Goal: Transaction & Acquisition: Purchase product/service

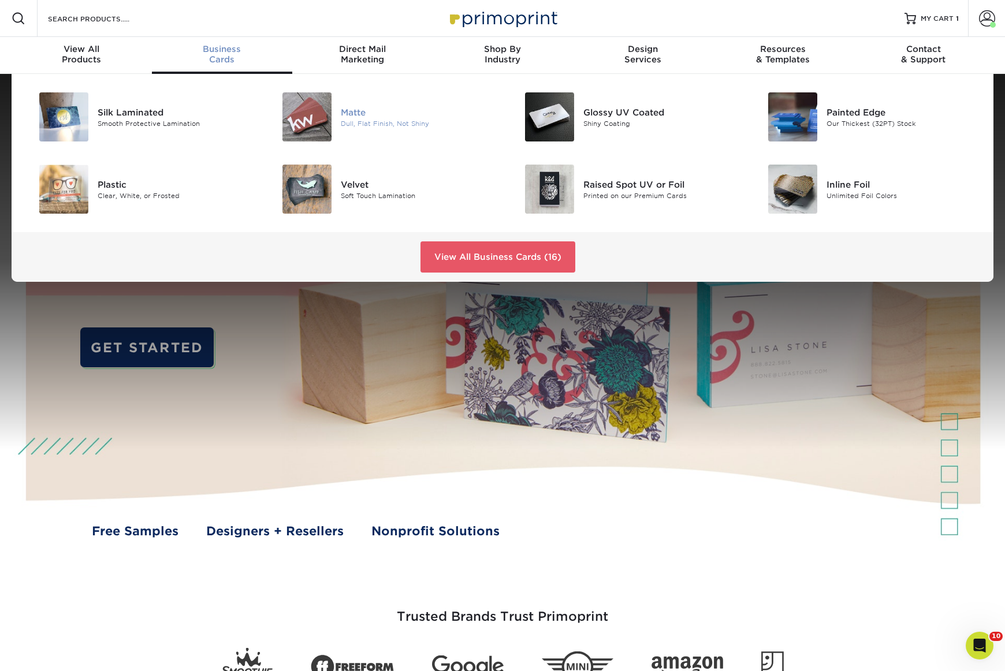
click at [350, 120] on div "Dull, Flat Finish, Not Shiny" at bounding box center [417, 123] width 153 height 10
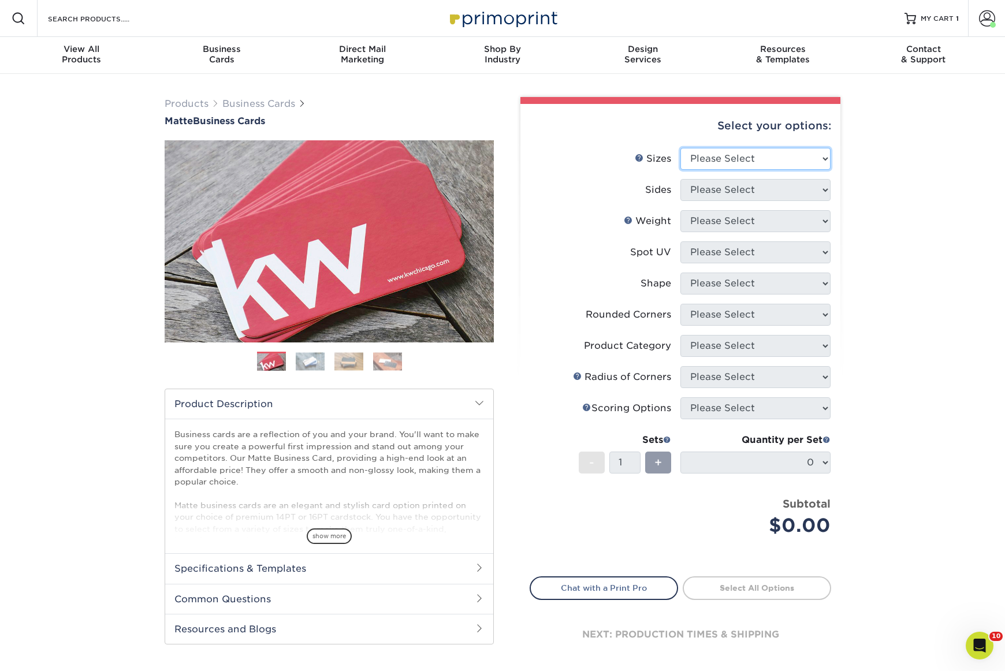
click at [744, 152] on select "Please Select 1.5" x 3.5" - Mini 1.75" x 3.5" - Mini 2" x 2" - Square 2" x 3" -…" at bounding box center [755, 159] width 150 height 22
select select "2.00x3.50"
click at [680, 148] on select "Please Select 1.5" x 3.5" - Mini 1.75" x 3.5" - Mini 2" x 2" - Square 2" x 3" -…" at bounding box center [755, 159] width 150 height 22
click at [735, 196] on select "Please Select Print Both Sides Print Front Only" at bounding box center [755, 190] width 150 height 22
select select "32d3c223-f82c-492b-b915-ba065a00862f"
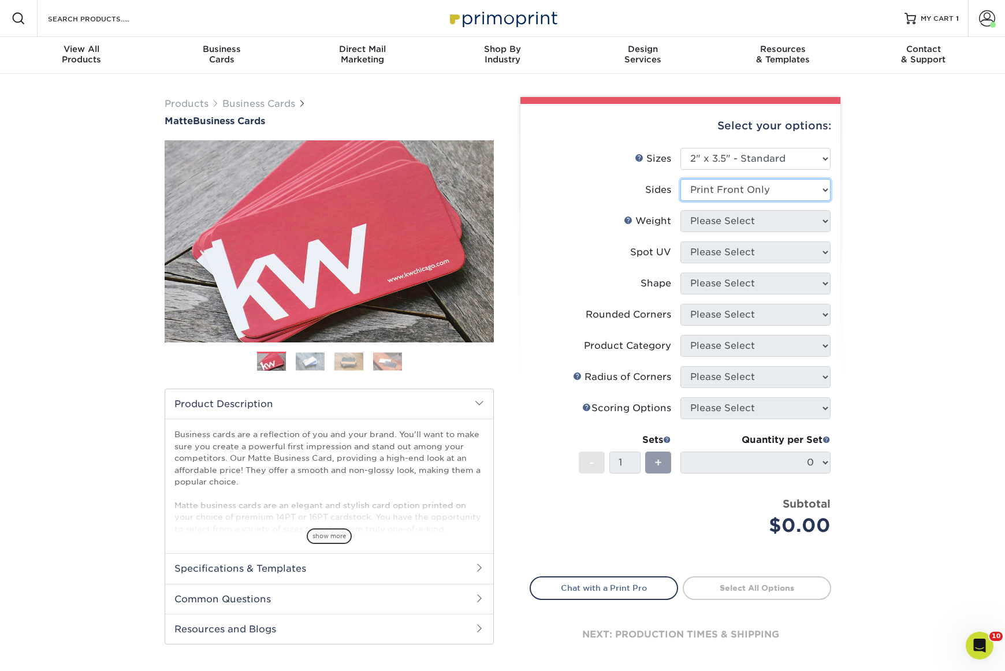
click at [680, 179] on select "Please Select Print Both Sides Print Front Only" at bounding box center [755, 190] width 150 height 22
click at [725, 225] on select "Please Select 16PT 14PT" at bounding box center [755, 221] width 150 height 22
select select "16PT"
click at [680, 210] on select "Please Select 16PT 14PT" at bounding box center [755, 221] width 150 height 22
click at [725, 254] on select "Please Select No Spot UV Front Only" at bounding box center [755, 252] width 150 height 22
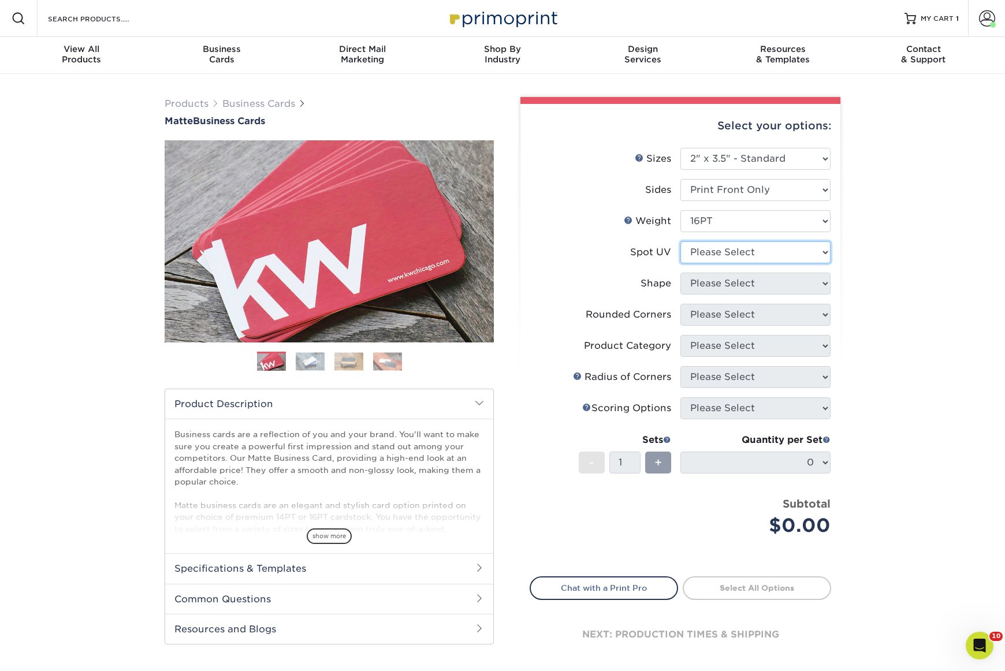
select select "3"
click at [680, 241] on select "Please Select No Spot UV Front Only" at bounding box center [755, 252] width 150 height 22
click at [0, 0] on select at bounding box center [0, 0] width 0 height 0
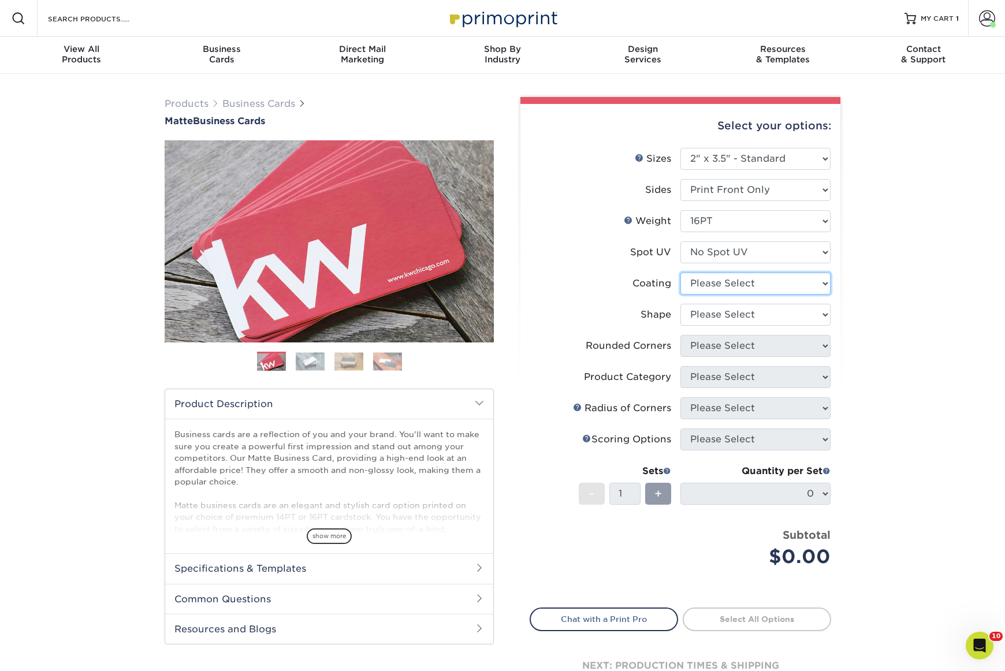
select select "121bb7b5-3b4d-429f-bd8d-bbf80e953313"
click at [680, 273] on select at bounding box center [755, 284] width 150 height 22
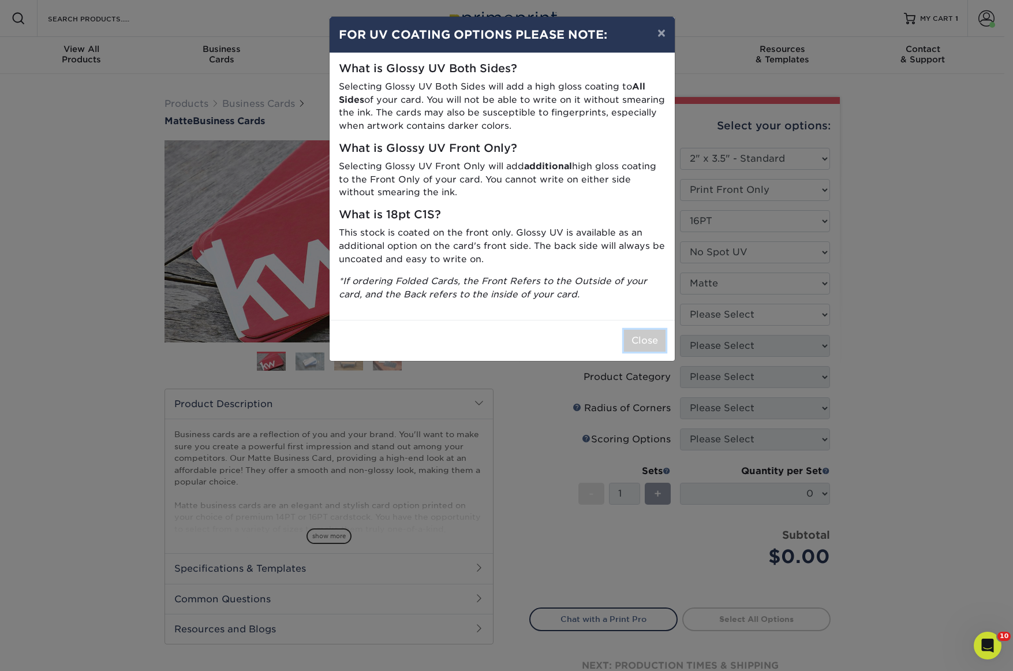
click at [651, 345] on button "Close" at bounding box center [645, 341] width 42 height 22
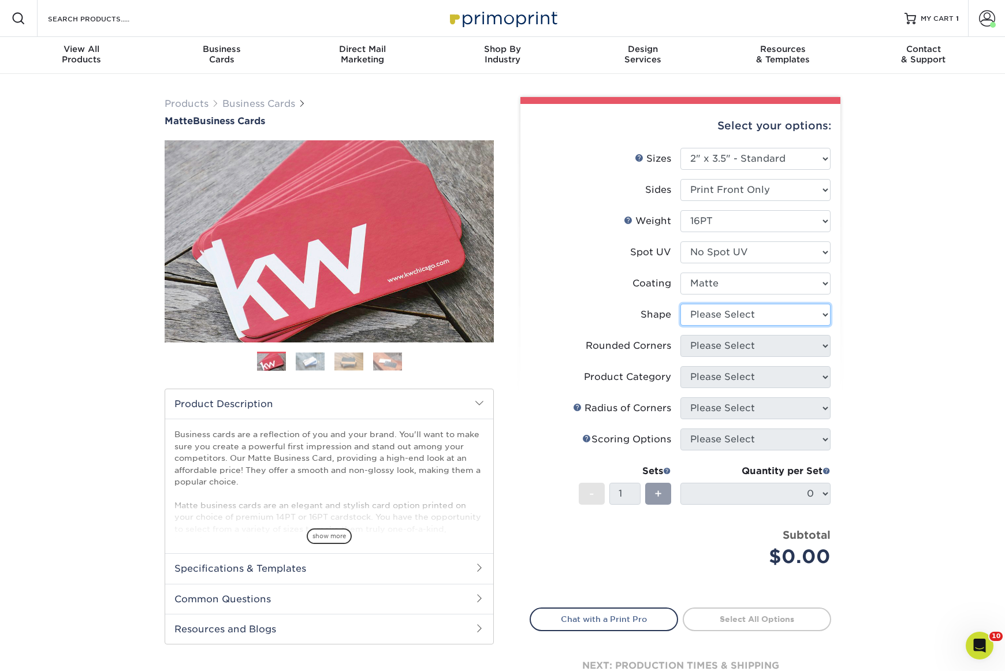
click at [699, 316] on select "Please Select Standard Oval" at bounding box center [755, 315] width 150 height 22
select select "standard"
click at [680, 304] on select "Please Select Standard Oval" at bounding box center [755, 315] width 150 height 22
click at [699, 349] on select "Please Select Yes - Round 2 Corners Yes - Round 4 Corners No" at bounding box center [755, 346] width 150 height 22
select select "0"
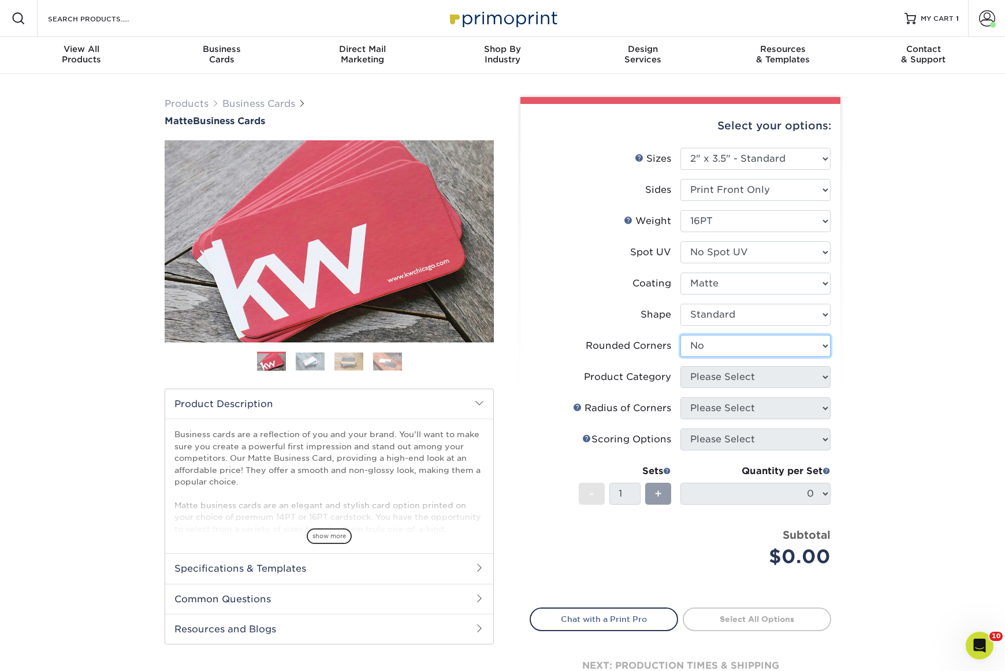
click at [680, 335] on select "Please Select Yes - Round 2 Corners Yes - Round 4 Corners No" at bounding box center [755, 346] width 150 height 22
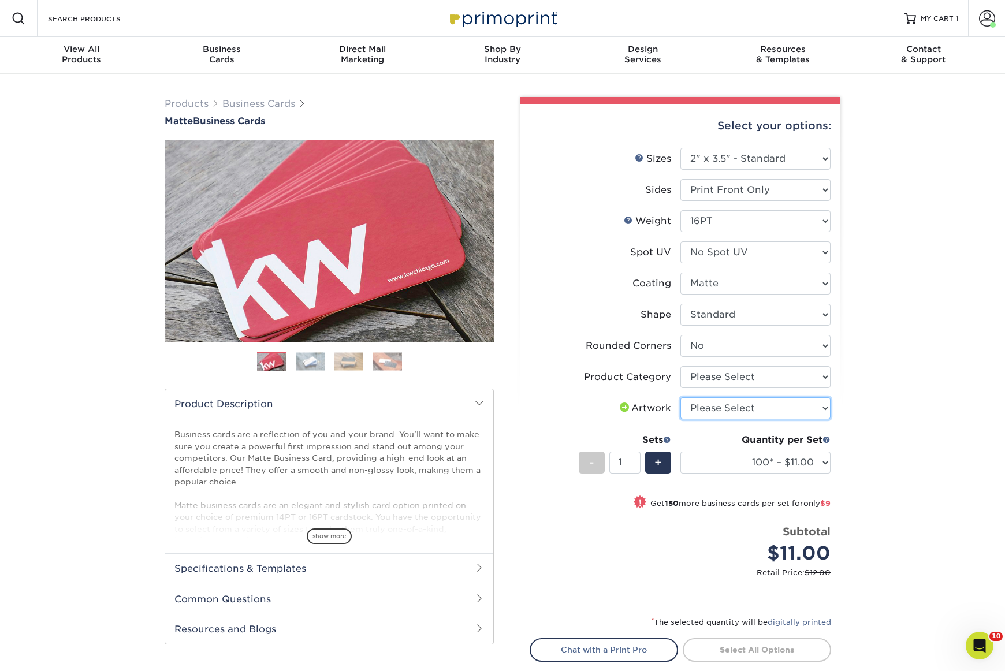
click at [729, 412] on select "Please Select I will upload files I need a design - $100" at bounding box center [755, 408] width 150 height 22
select select "upload"
click at [680, 397] on select "Please Select I will upload files I need a design - $100" at bounding box center [755, 408] width 150 height 22
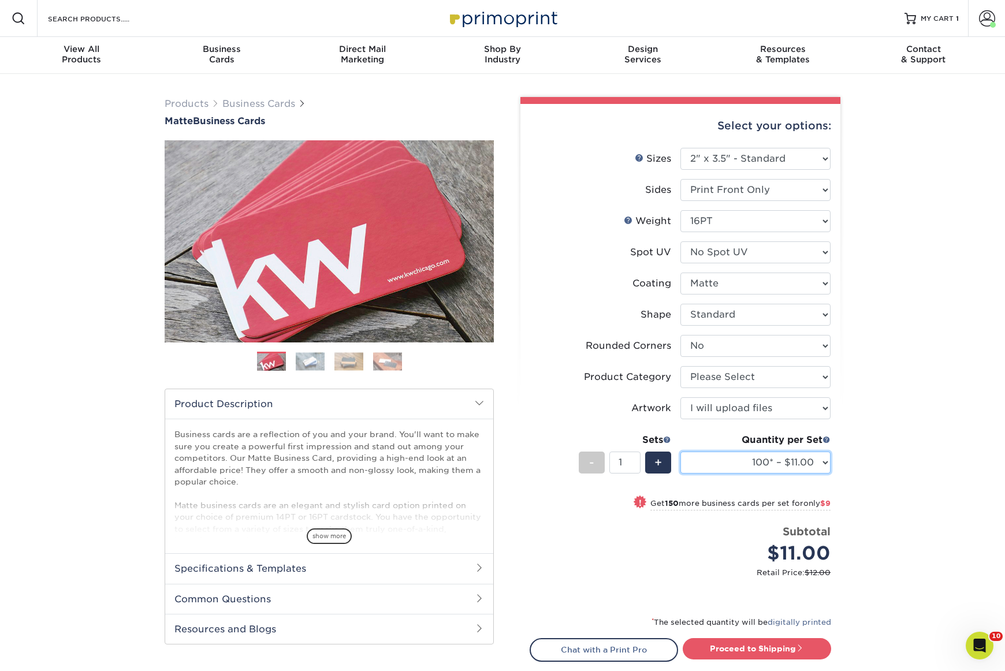
click at [739, 464] on select "100* – $11.00 250* – $20.00 500 – $39.00 1000 – $49.00 2500 – $87.00 5000 – $16…" at bounding box center [755, 463] width 150 height 22
select select "250* – $20.00"
click at [680, 452] on select "100* – $11.00 250* – $20.00 500 – $39.00 1000 – $49.00 2500 – $87.00 5000 – $16…" at bounding box center [755, 463] width 150 height 22
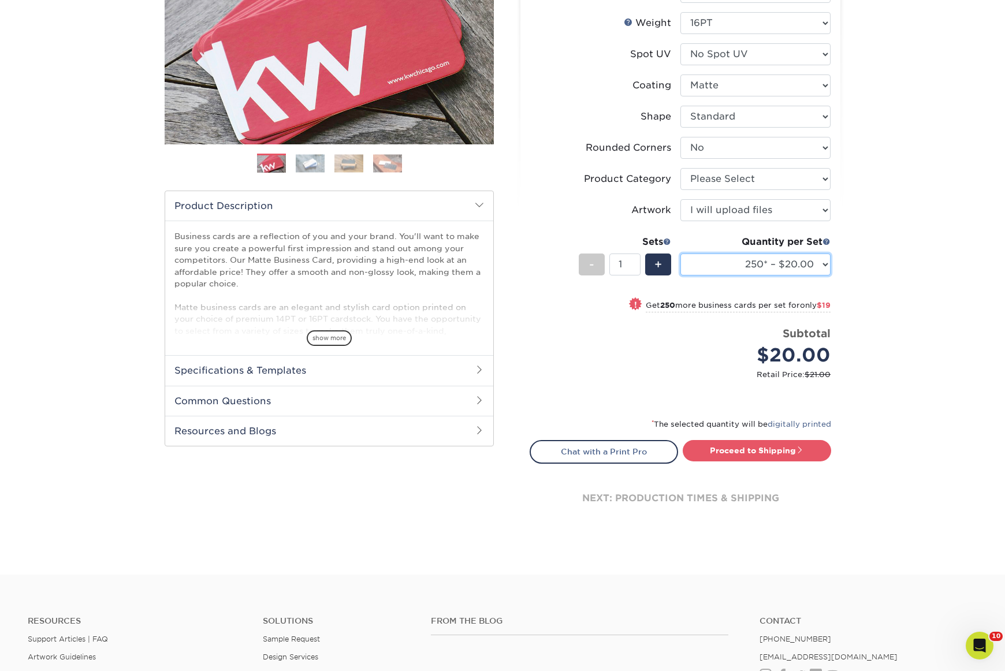
scroll to position [241, 0]
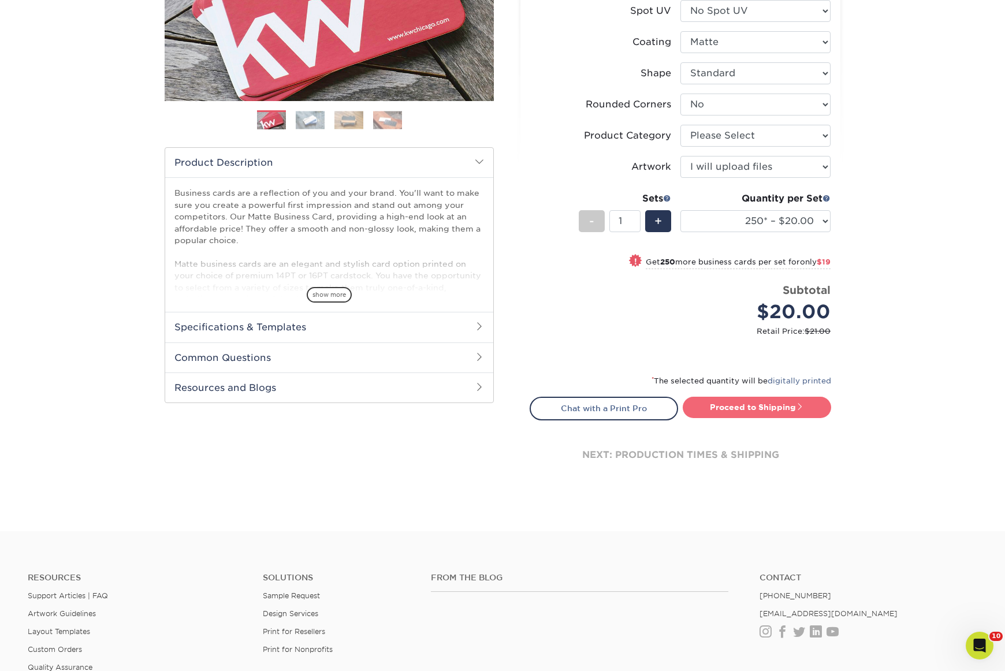
click at [732, 415] on link "Proceed to Shipping" at bounding box center [757, 407] width 148 height 21
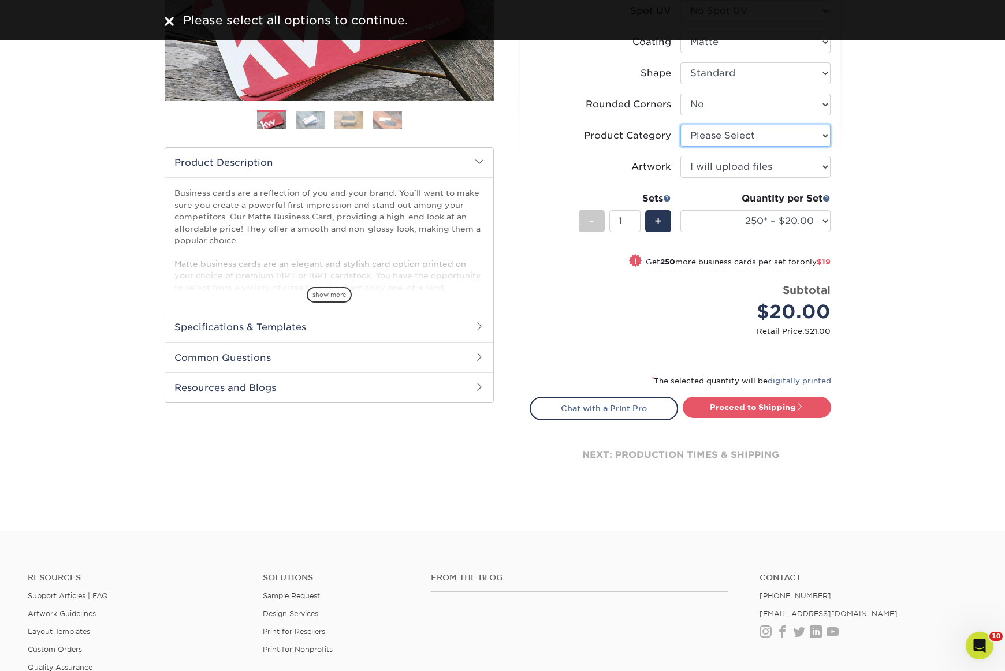
click at [730, 131] on select "Please Select Business Cards" at bounding box center [755, 136] width 150 height 22
select select "3b5148f1-0588-4f88-a218-97bcfdce65c1"
click at [680, 125] on select "Please Select Business Cards" at bounding box center [755, 136] width 150 height 22
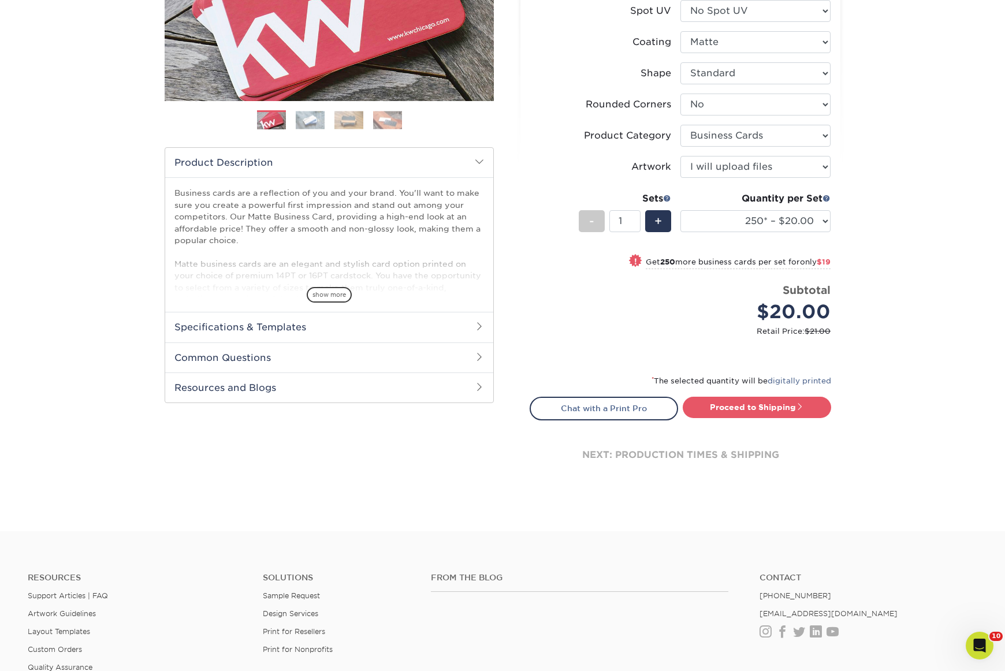
click at [642, 332] on small "Retail Price: $21.00" at bounding box center [685, 331] width 292 height 11
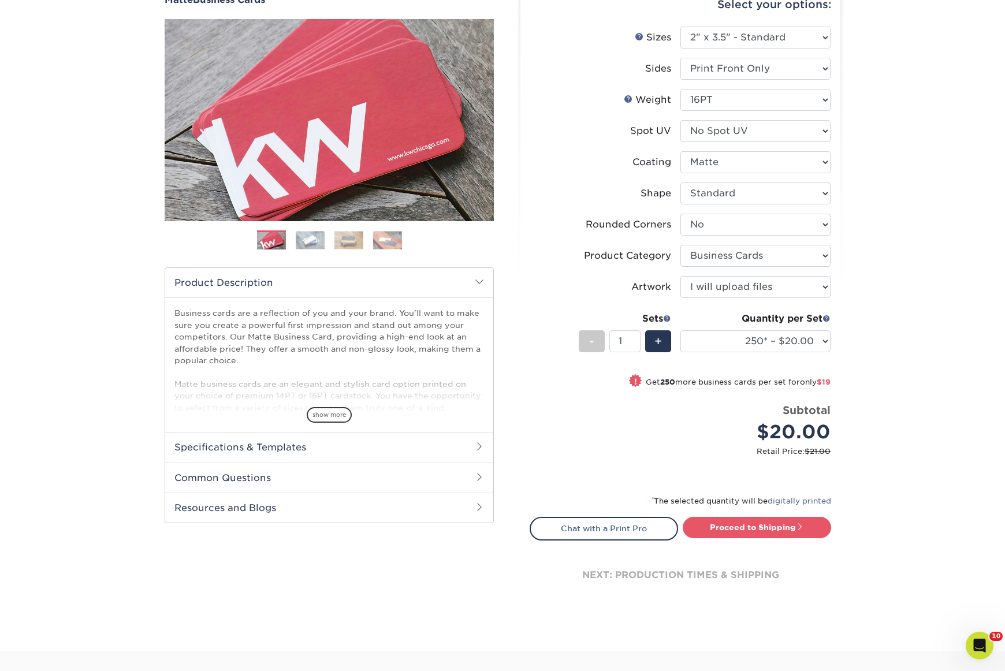
scroll to position [103, 0]
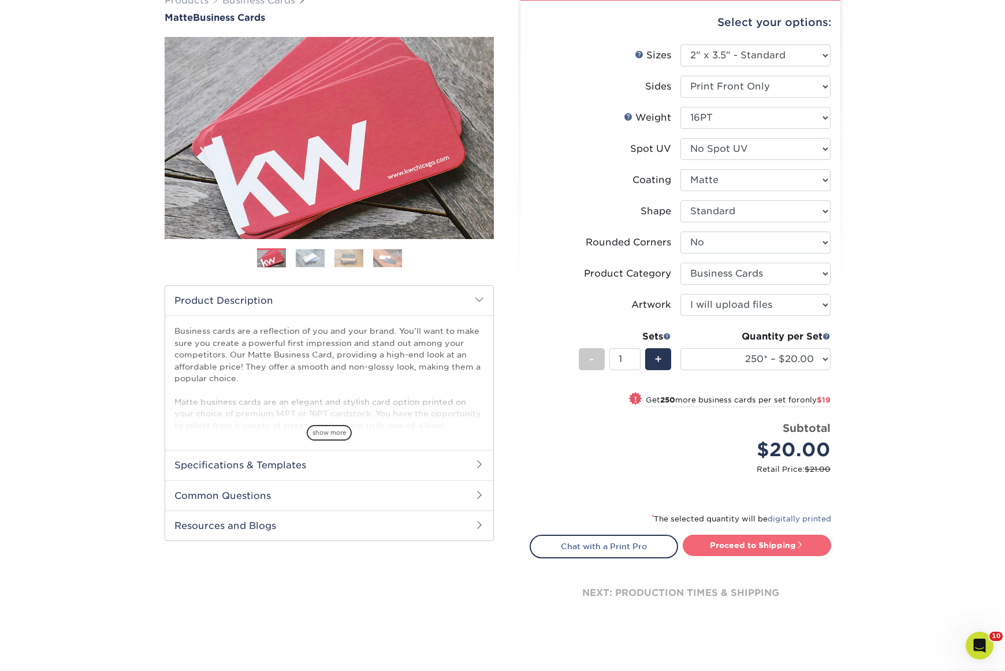
click at [761, 551] on link "Proceed to Shipping" at bounding box center [757, 545] width 148 height 21
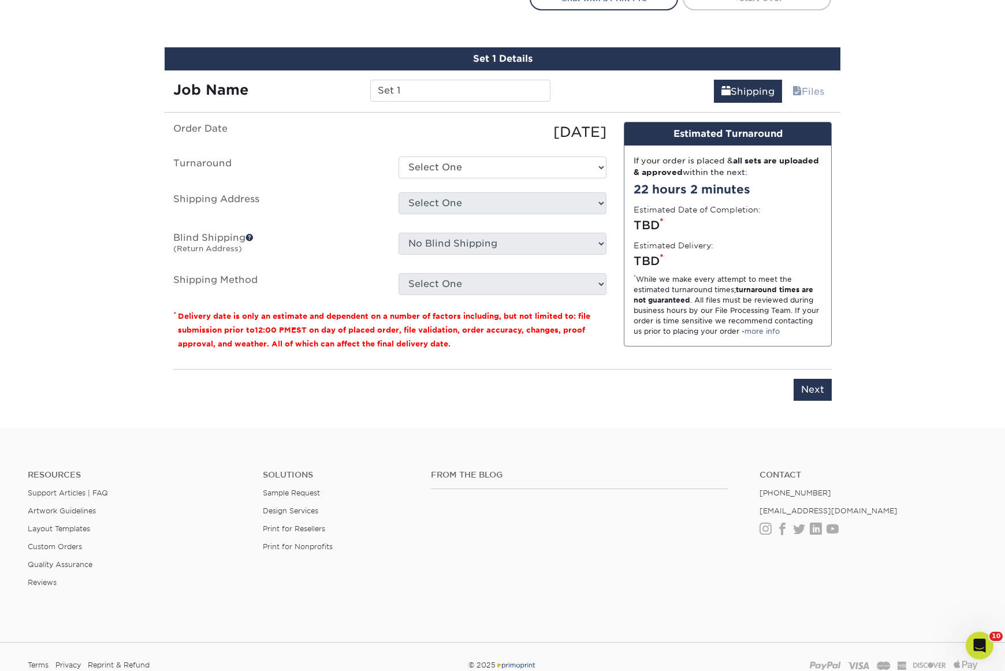
scroll to position [670, 0]
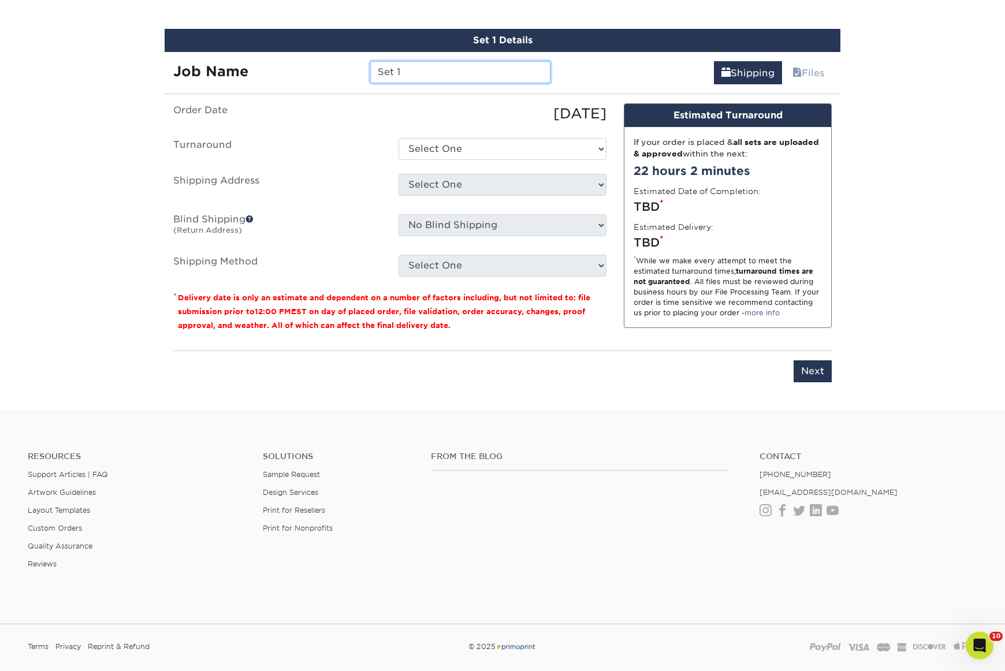
click at [414, 66] on input "Set 1" at bounding box center [460, 72] width 180 height 22
type input "Skyview Biz Cards"
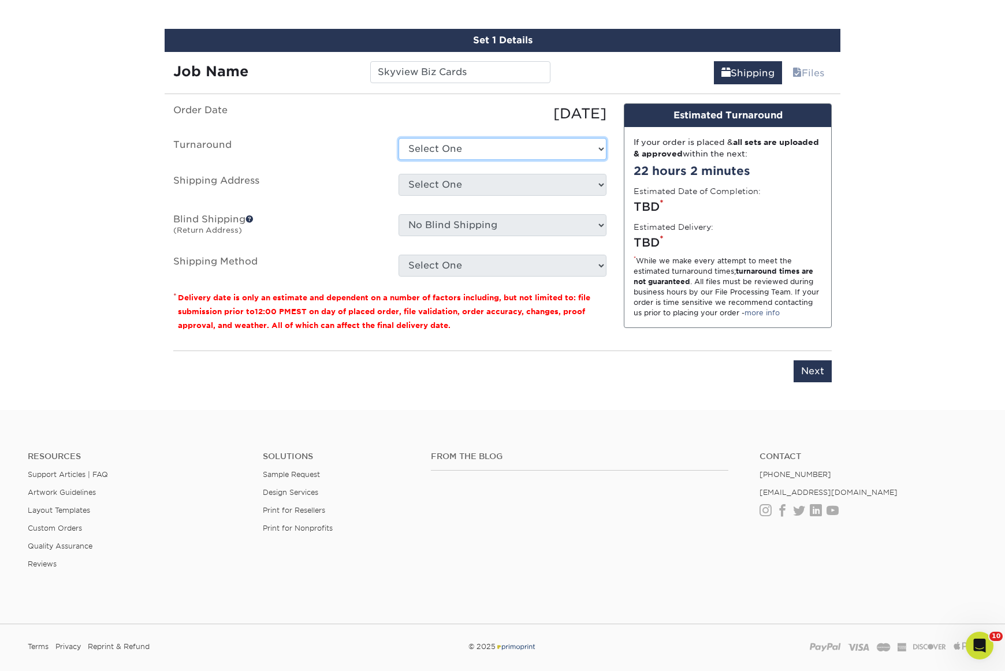
click at [426, 143] on select "Select One 2-4 Business Days 2 Day Next Business Day" at bounding box center [502, 149] width 208 height 22
select select "c1dfd2c0-3c7d-45cc-a6c1-6e0aa94096b4"
click at [398, 138] on select "Select One 2-4 Business Days 2 Day Next Business Day" at bounding box center [502, 149] width 208 height 22
click at [448, 184] on select "Select One All Star Window Coverings Apache Junction Arizona Olives Arizona Oli…" at bounding box center [502, 185] width 208 height 22
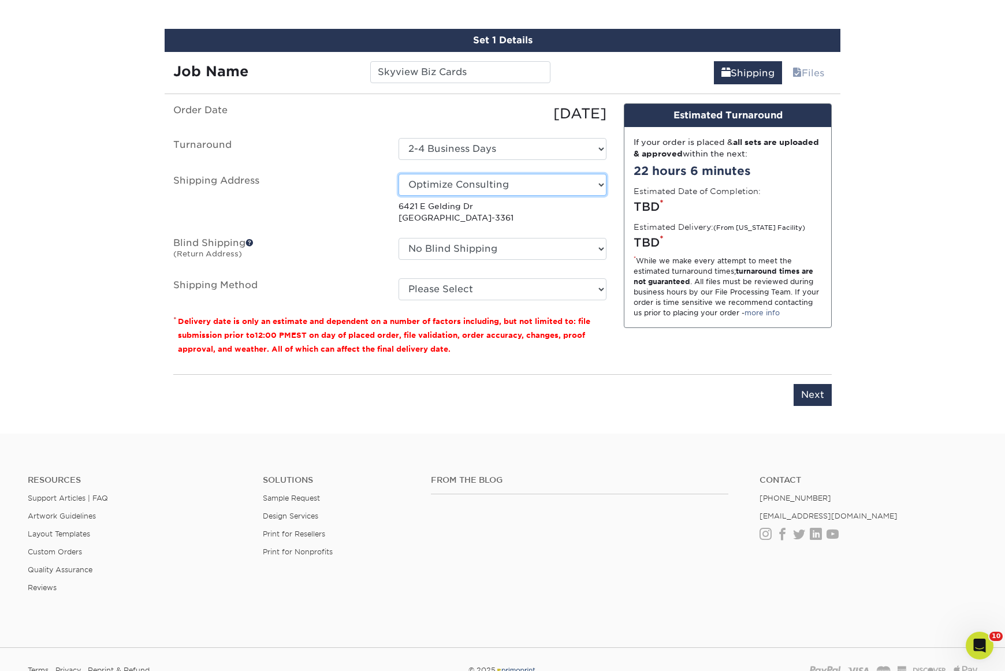
click at [443, 191] on select "Select One All Star Window Coverings Apache Junction Arizona Olives Arizona Oli…" at bounding box center [502, 185] width 208 height 22
select select "66395"
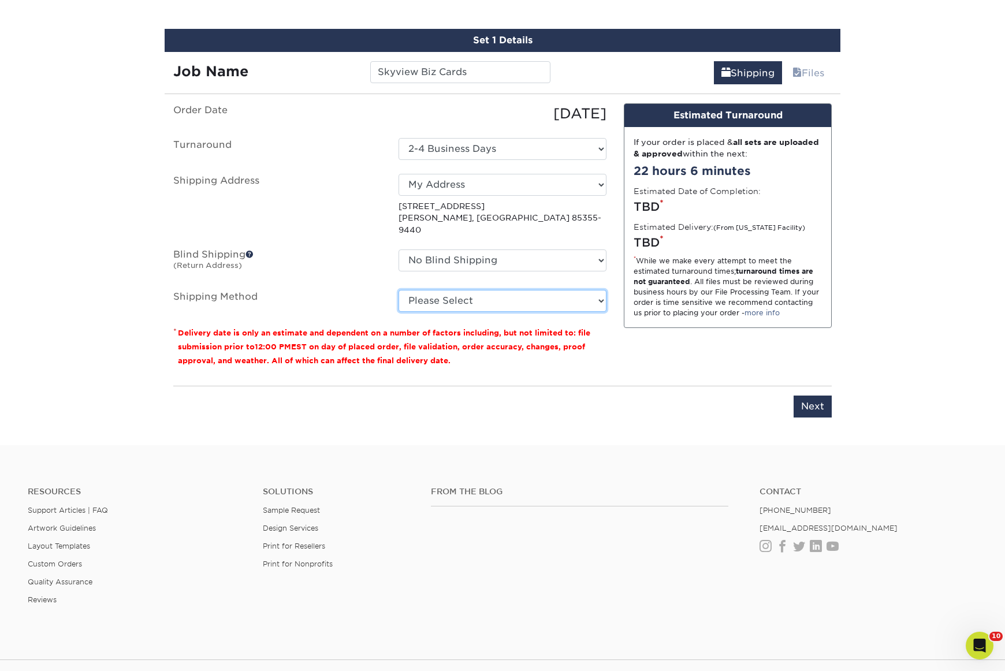
click at [462, 290] on select "Please Select Ground Shipping (+$7.84) 3 Day Shipping Service (+$24.95) 2 Day A…" at bounding box center [502, 301] width 208 height 22
select select "03"
click at [398, 290] on select "Please Select Ground Shipping (+$7.84) 3 Day Shipping Service (+$24.95) 2 Day A…" at bounding box center [502, 301] width 208 height 22
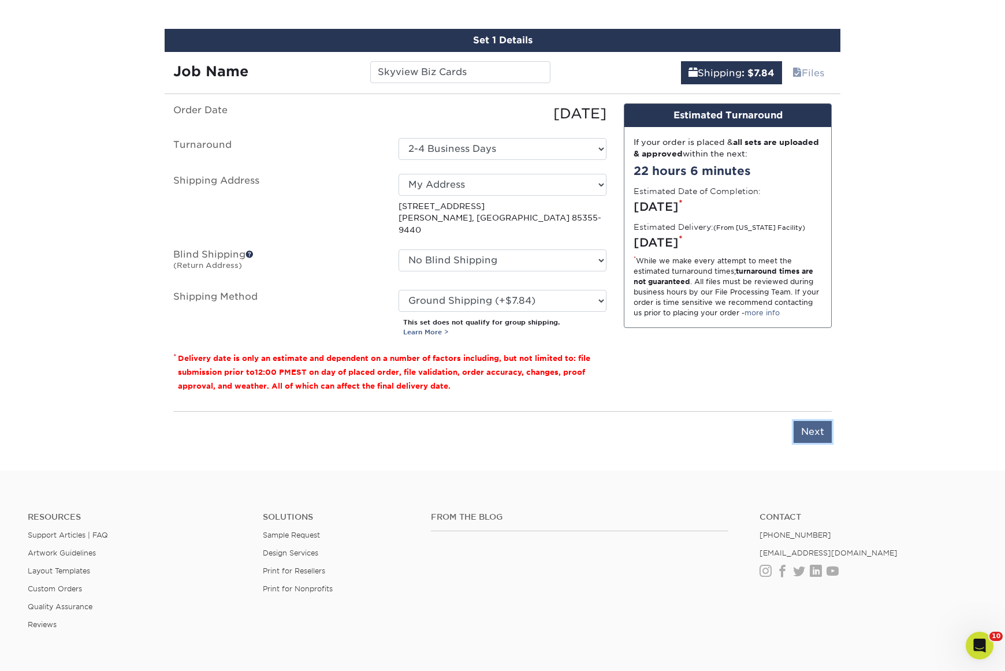
click at [825, 421] on input "Next" at bounding box center [812, 432] width 38 height 22
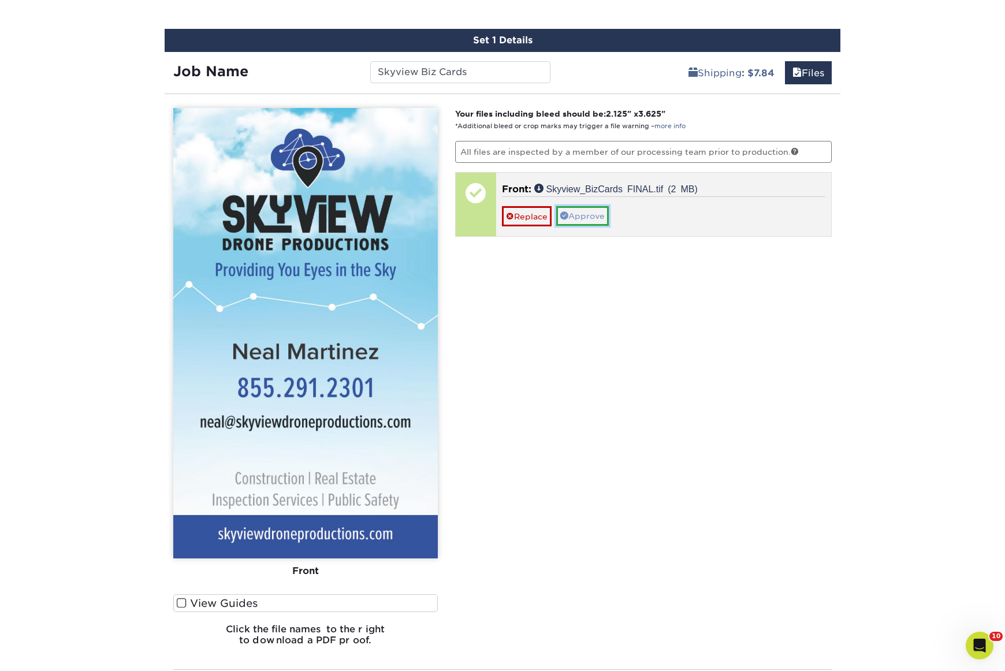
click at [599, 213] on link "Approve" at bounding box center [582, 216] width 53 height 20
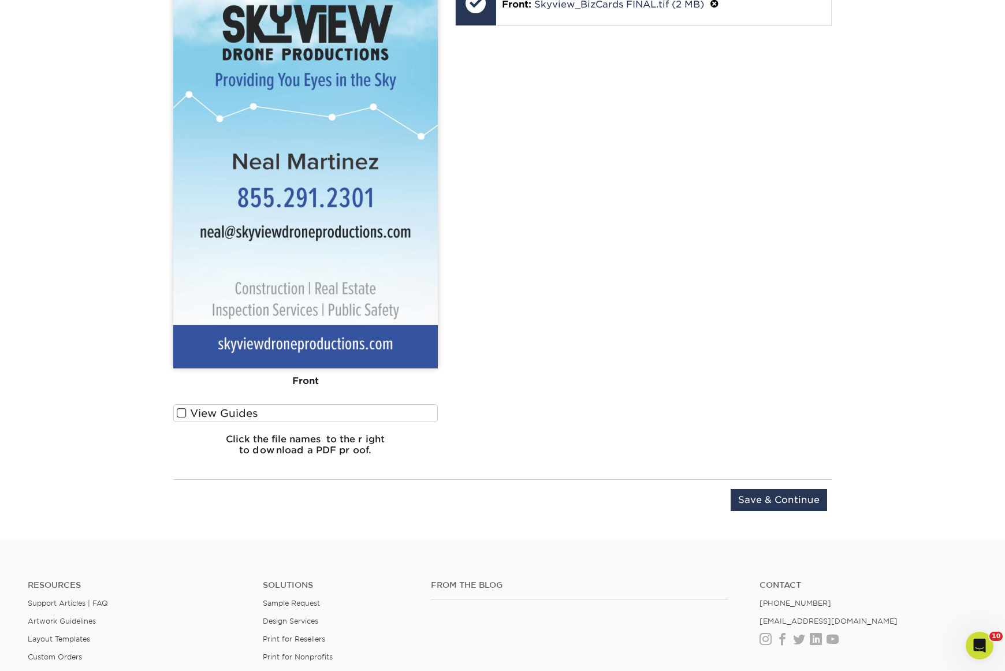
scroll to position [866, 0]
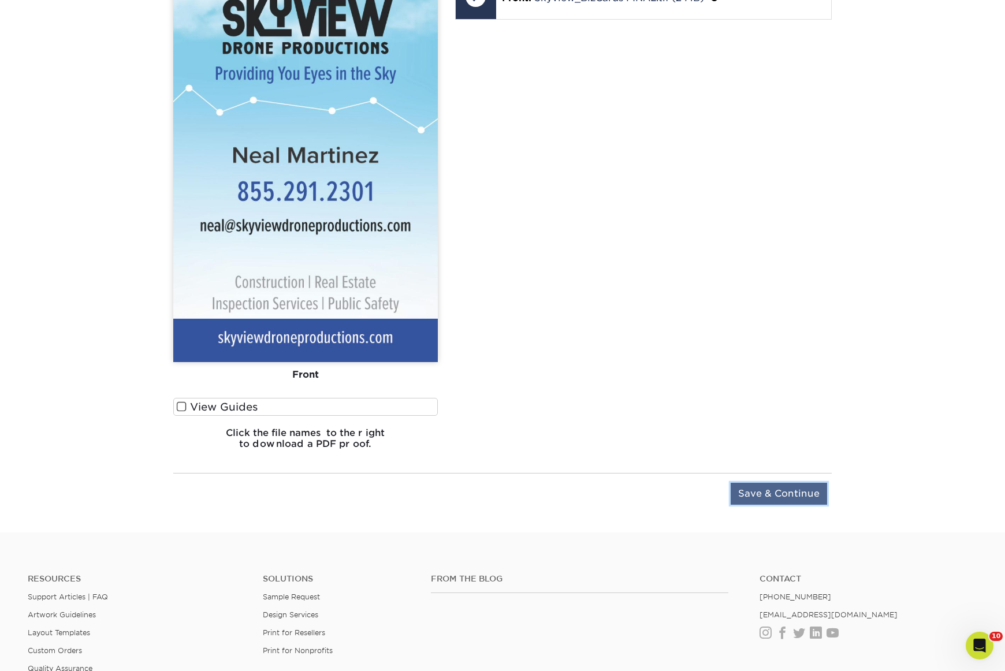
click at [772, 484] on input "Save & Continue" at bounding box center [779, 494] width 96 height 22
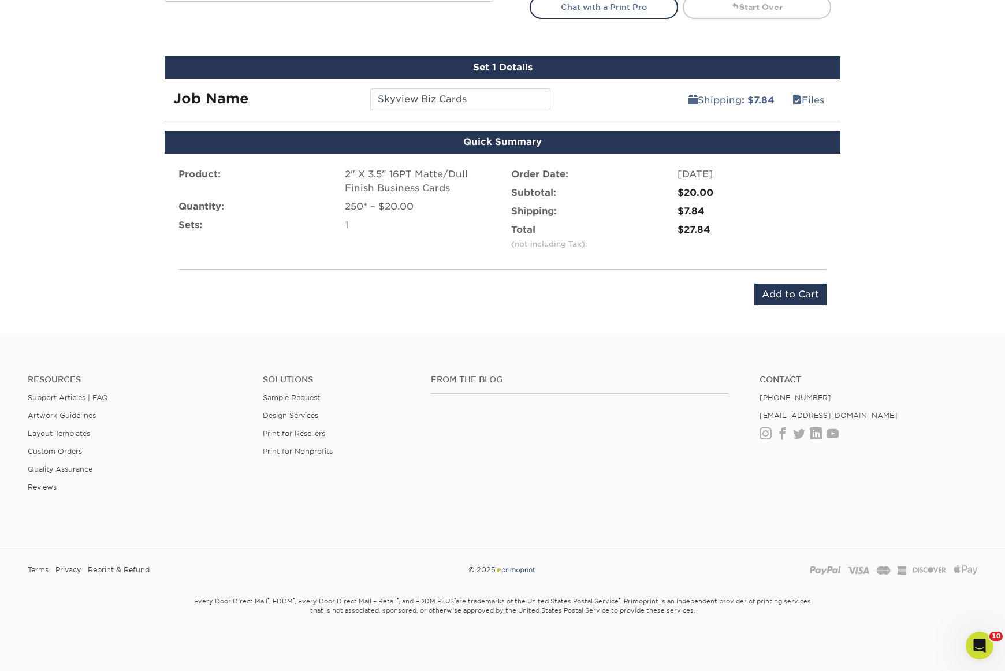
scroll to position [643, 0]
click at [796, 297] on input "Add to Cart" at bounding box center [790, 295] width 72 height 22
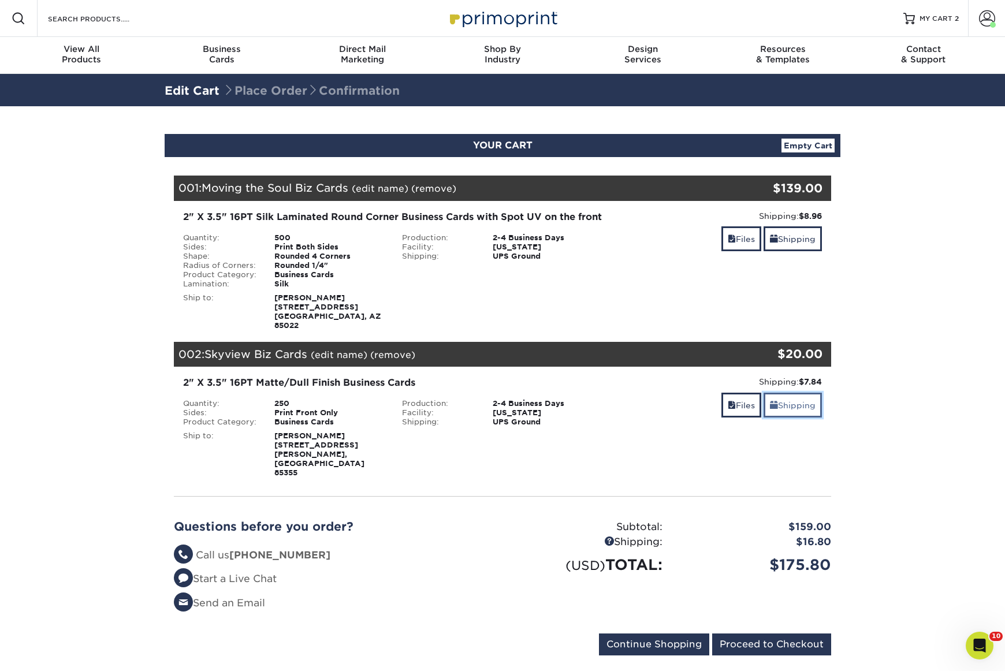
click at [791, 409] on link "Shipping" at bounding box center [792, 405] width 58 height 25
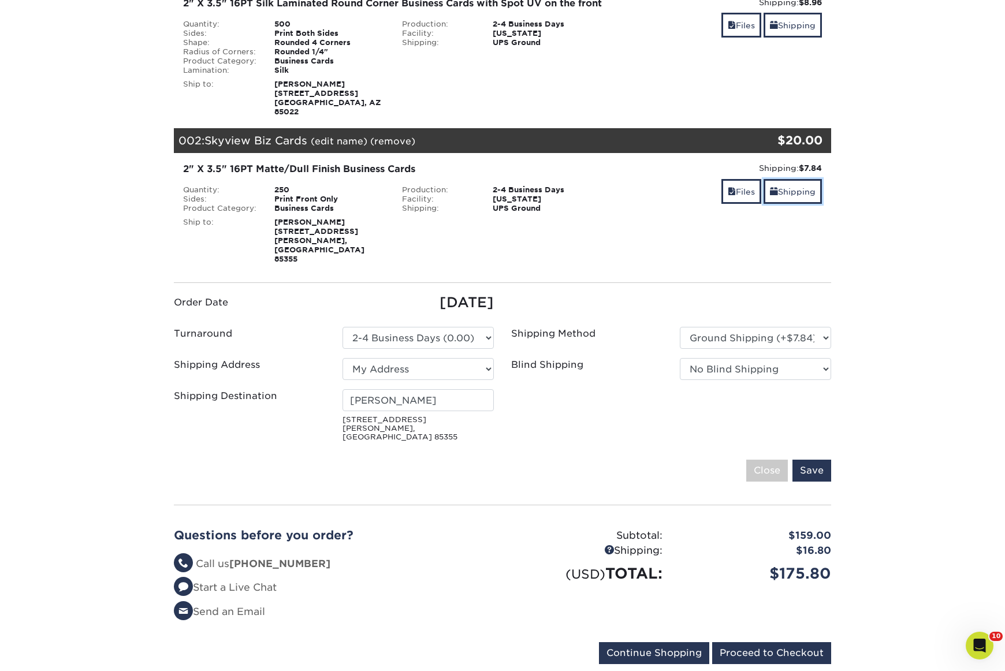
scroll to position [245, 0]
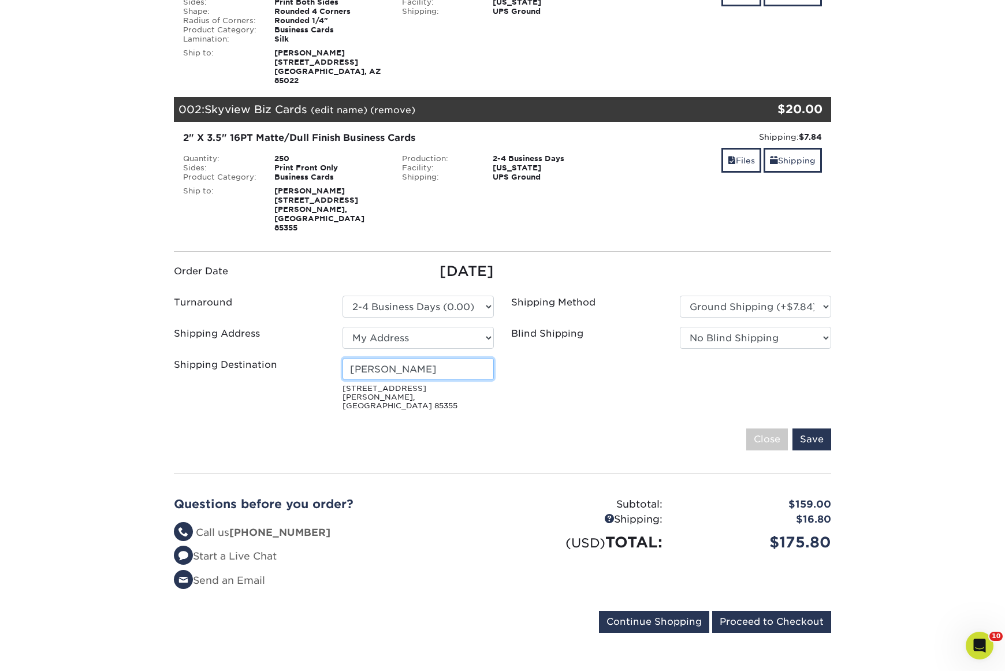
click at [442, 361] on input "[PERSON_NAME]" at bounding box center [417, 369] width 151 height 22
click at [493, 329] on select "Select One All Star Window Coverings [GEOGRAPHIC_DATA] [US_STATE] Olives [US_ST…" at bounding box center [417, 338] width 151 height 22
select select "newaddress"
click at [342, 327] on select "Select One All Star Window Coverings [GEOGRAPHIC_DATA] [US_STATE] Olives [US_ST…" at bounding box center [417, 338] width 151 height 22
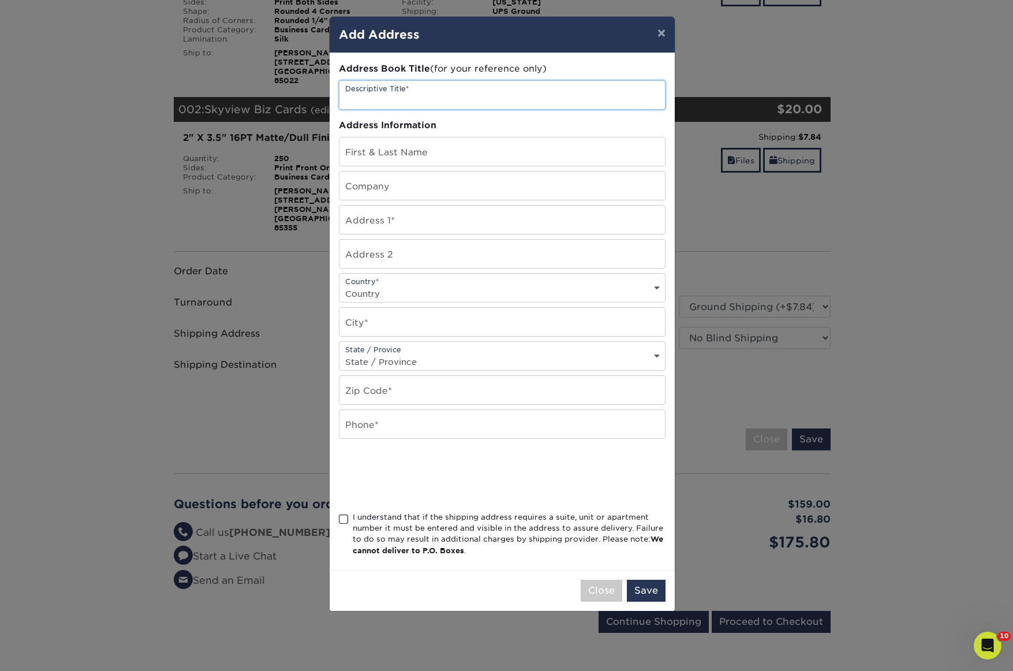
click at [376, 99] on input "text" at bounding box center [503, 95] width 326 height 28
type input "Skyview"
click at [446, 156] on input "text" at bounding box center [503, 151] width 326 height 28
paste input "[PERSON_NAME]"
type input "[PERSON_NAME]"
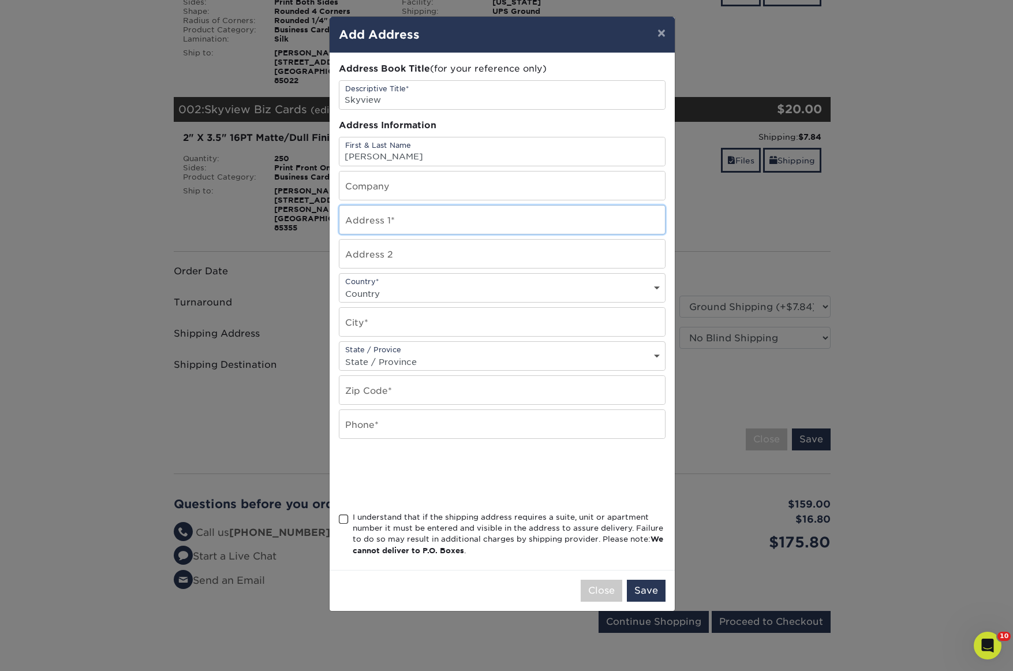
click at [457, 219] on input "text" at bounding box center [503, 220] width 326 height 28
paste input "[STREET_ADDRESS]"
type input "[STREET_ADDRESS]"
click at [430, 292] on select "Country [GEOGRAPHIC_DATA] [GEOGRAPHIC_DATA] ----------------------------- [GEOG…" at bounding box center [503, 293] width 326 height 17
select select "US"
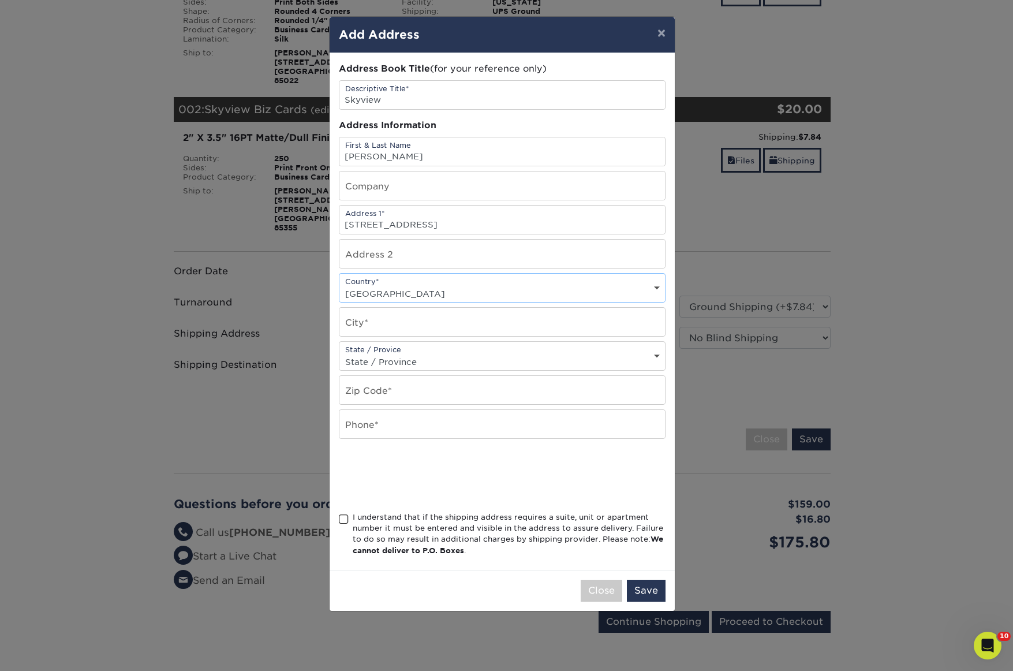
click at [340, 285] on select "Country [GEOGRAPHIC_DATA] [GEOGRAPHIC_DATA] ----------------------------- [GEOG…" at bounding box center [503, 293] width 326 height 17
click at [383, 324] on input "text" at bounding box center [503, 322] width 326 height 28
type input "Goodyear"
click at [384, 361] on select "State / Province [US_STATE] [US_STATE] [US_STATE] [US_STATE] [US_STATE] [US_STA…" at bounding box center [503, 361] width 326 height 17
select select "AZ"
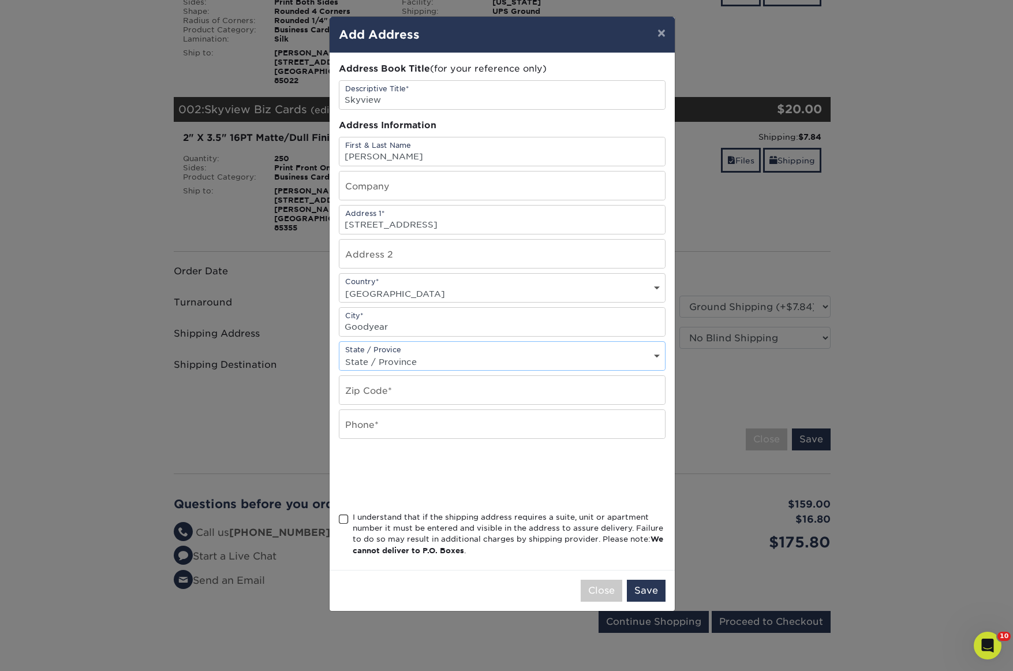
click at [340, 353] on select "State / Province [US_STATE] [US_STATE] [US_STATE] [US_STATE] [US_STATE] [US_STA…" at bounding box center [503, 361] width 326 height 17
click at [403, 399] on input "text" at bounding box center [503, 390] width 326 height 28
paste input "85338"
type input "85338"
click at [386, 437] on input "text" at bounding box center [503, 424] width 326 height 28
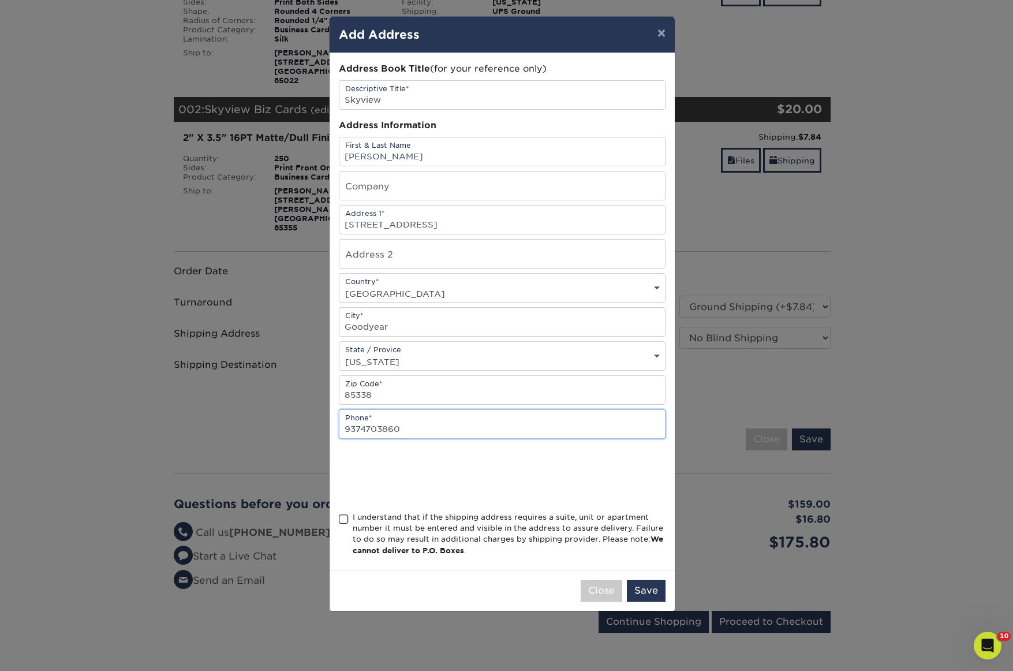
type input "9374703860"
click at [345, 521] on span at bounding box center [344, 519] width 10 height 11
click at [0, 0] on input "I understand that if the shipping address requires a suite, unit or apartment n…" at bounding box center [0, 0] width 0 height 0
click at [646, 599] on button "Save" at bounding box center [646, 591] width 39 height 22
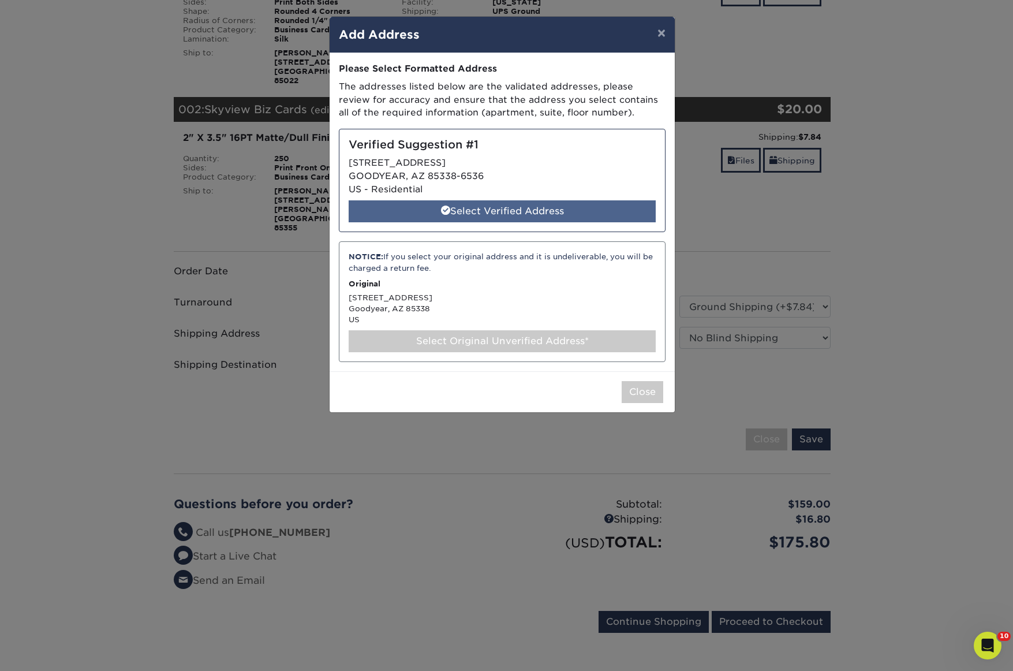
click at [385, 214] on div "Select Verified Address" at bounding box center [502, 211] width 307 height 22
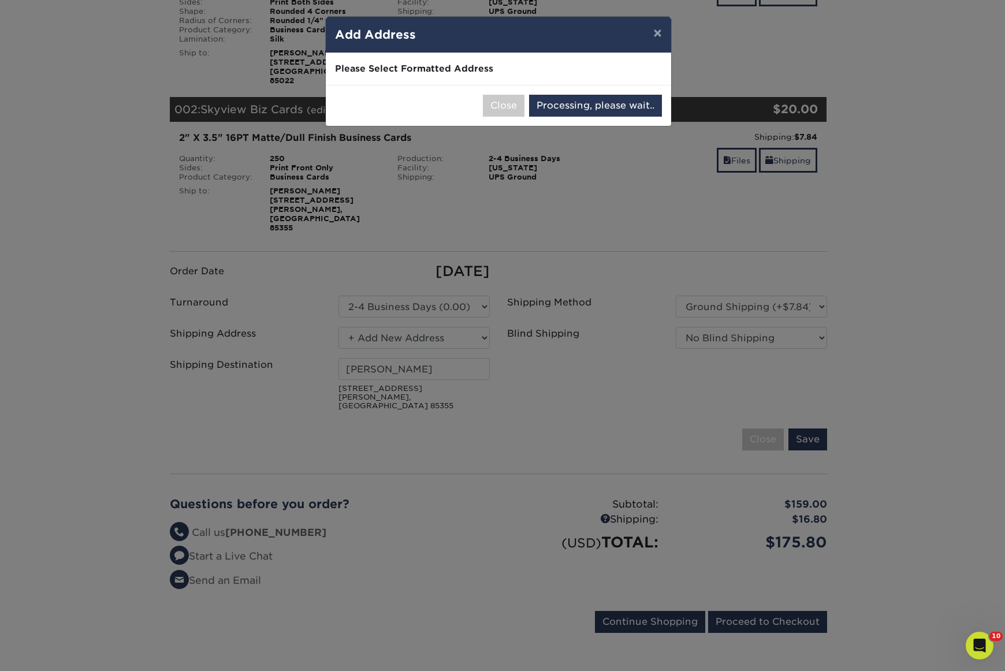
select select "286699"
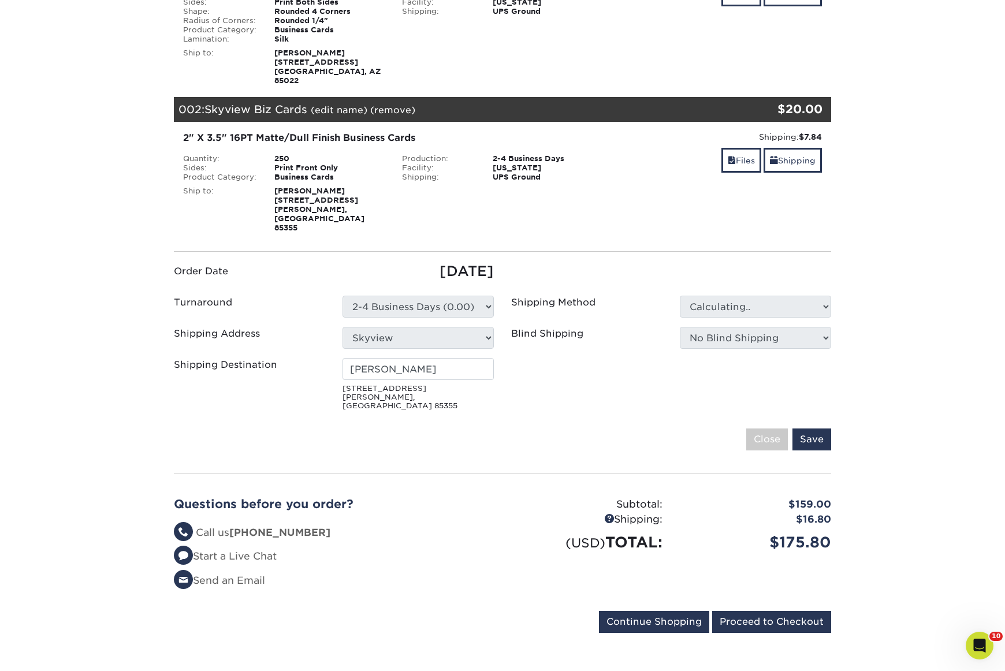
type input "[PERSON_NAME]"
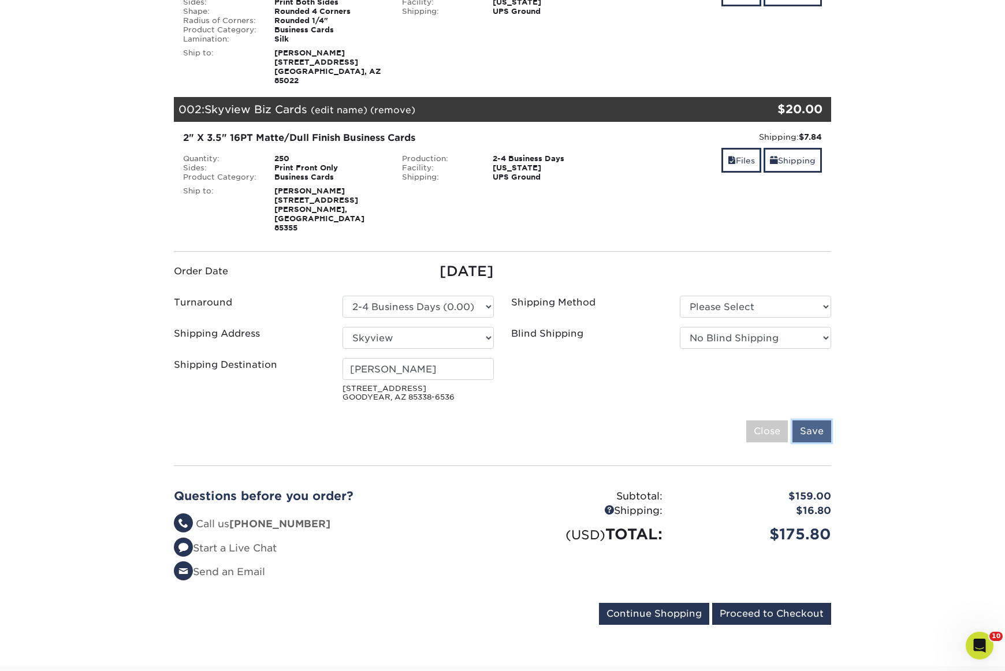
click at [808, 420] on input "Save" at bounding box center [811, 431] width 39 height 22
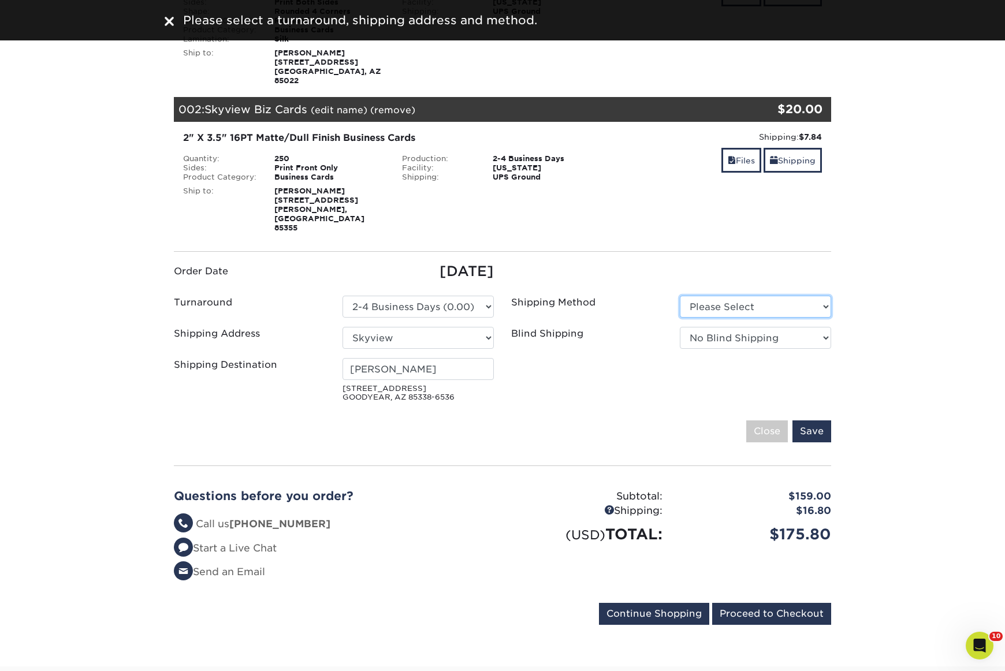
click at [705, 296] on select "Please Select Ground Shipping (+$7.84) 3 Day Shipping Service (+$20.07)" at bounding box center [755, 307] width 151 height 22
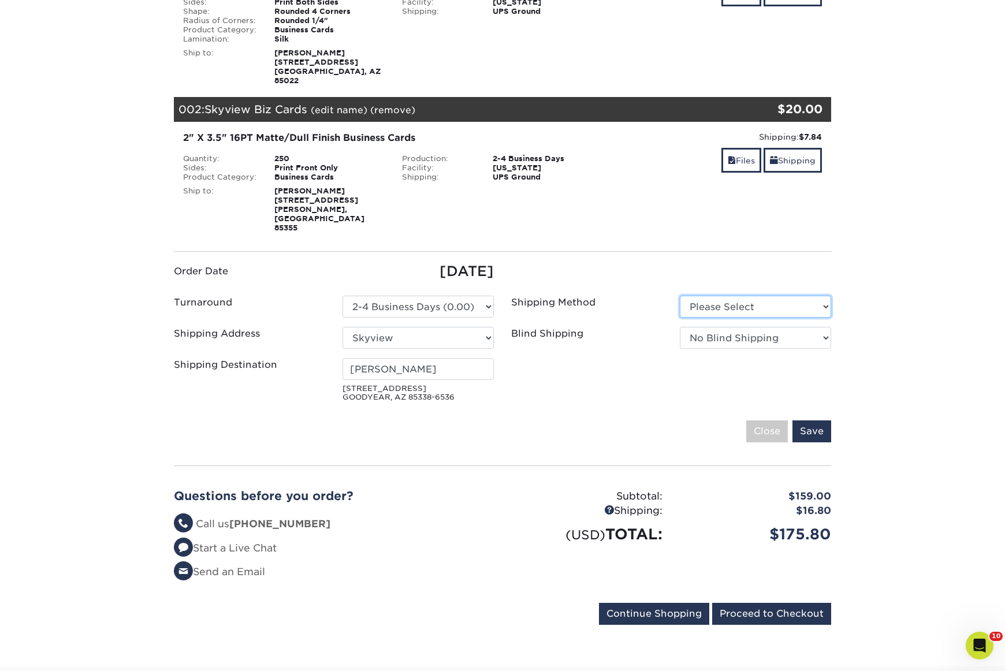
select select "03"
click at [680, 296] on select "Please Select Ground Shipping (+$7.84) 3 Day Shipping Service (+$20.07)" at bounding box center [755, 307] width 151 height 22
click at [811, 420] on input "Save" at bounding box center [811, 431] width 39 height 22
